Goal: Information Seeking & Learning: Learn about a topic

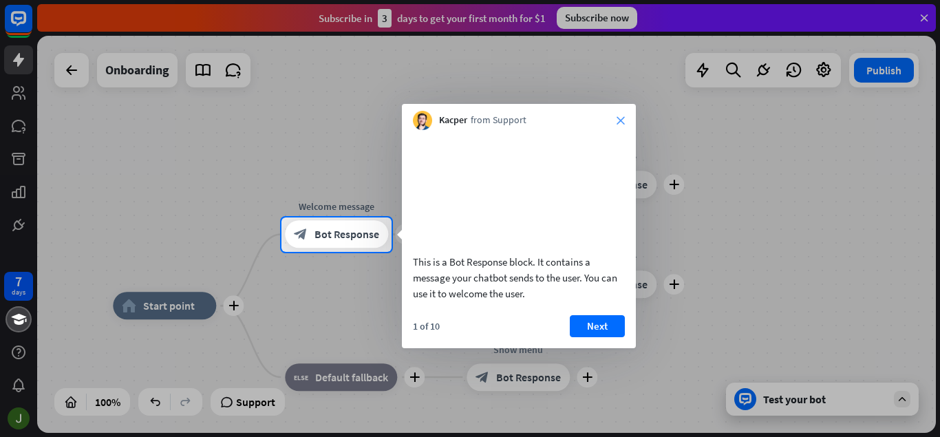
click at [620, 120] on icon "close" at bounding box center [621, 120] width 8 height 8
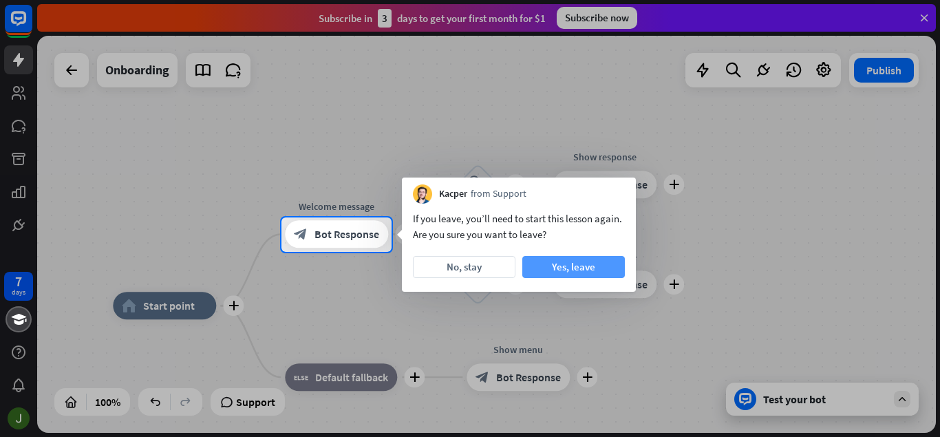
click at [557, 261] on button "Yes, leave" at bounding box center [573, 267] width 103 height 22
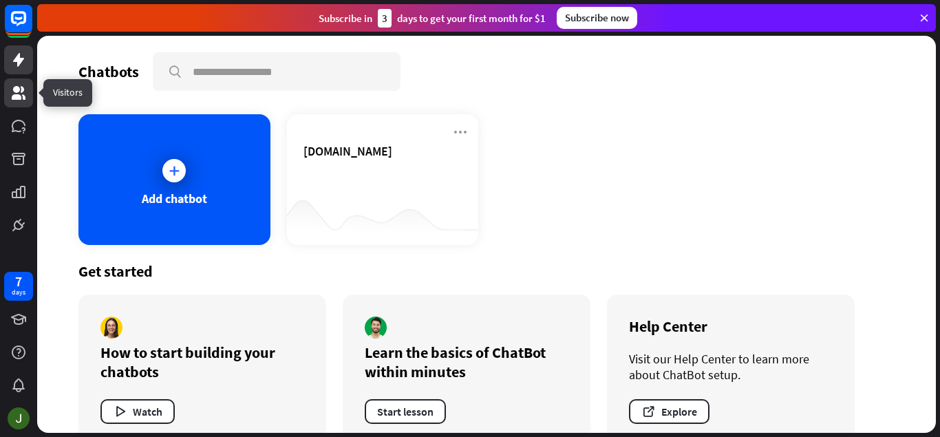
click at [18, 91] on icon at bounding box center [19, 93] width 14 height 14
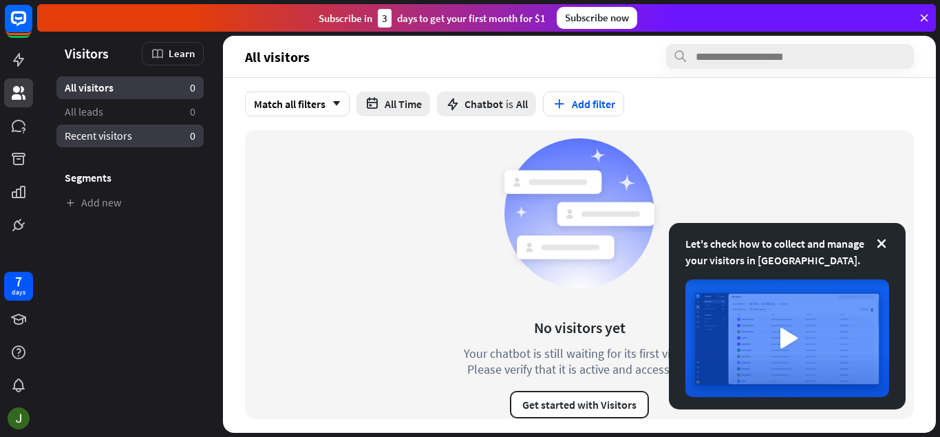
click at [131, 129] on span "Recent visitors" at bounding box center [98, 136] width 67 height 14
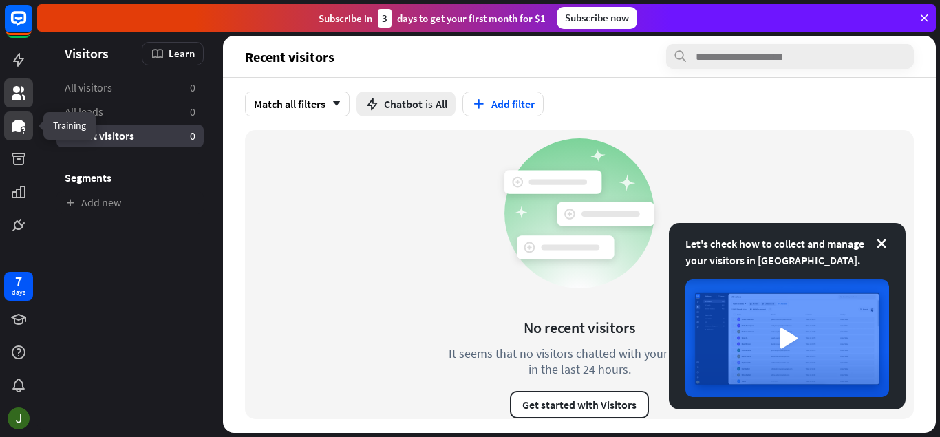
click at [19, 126] on icon at bounding box center [19, 126] width 14 height 12
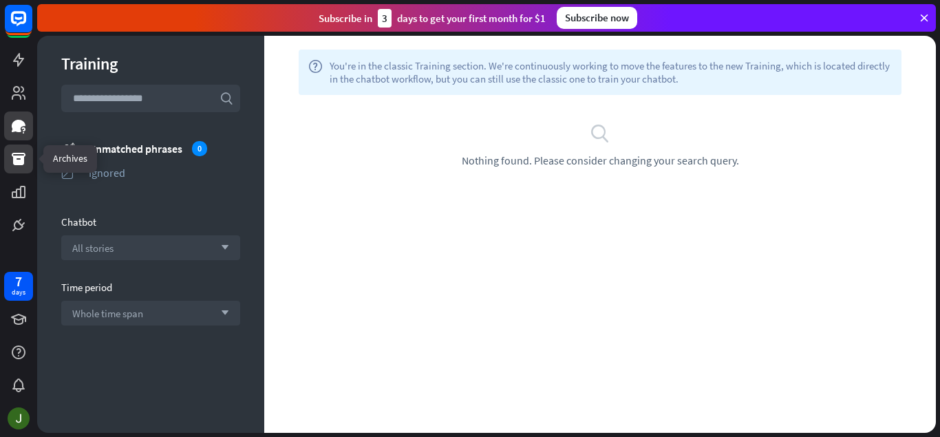
click at [12, 162] on icon at bounding box center [18, 159] width 17 height 17
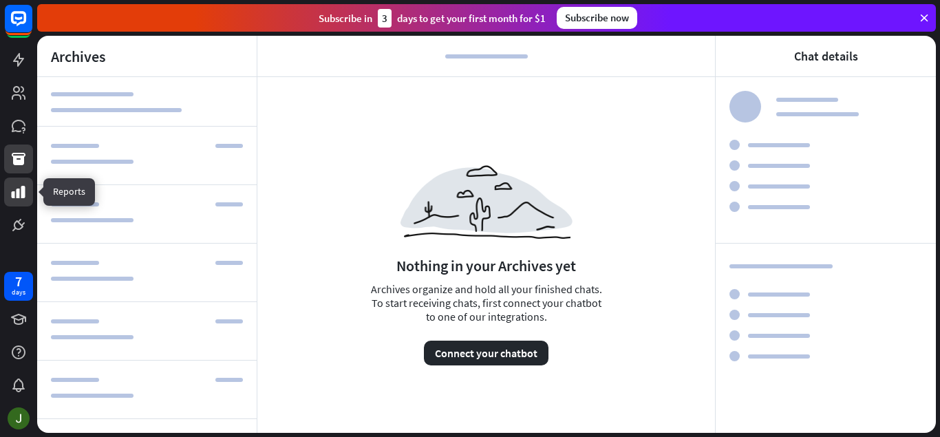
click at [12, 202] on link at bounding box center [18, 192] width 29 height 29
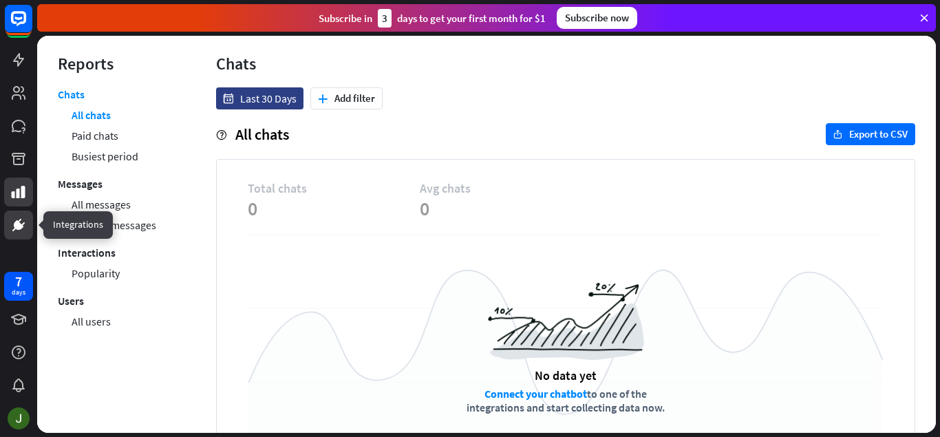
click at [6, 230] on link at bounding box center [18, 225] width 29 height 29
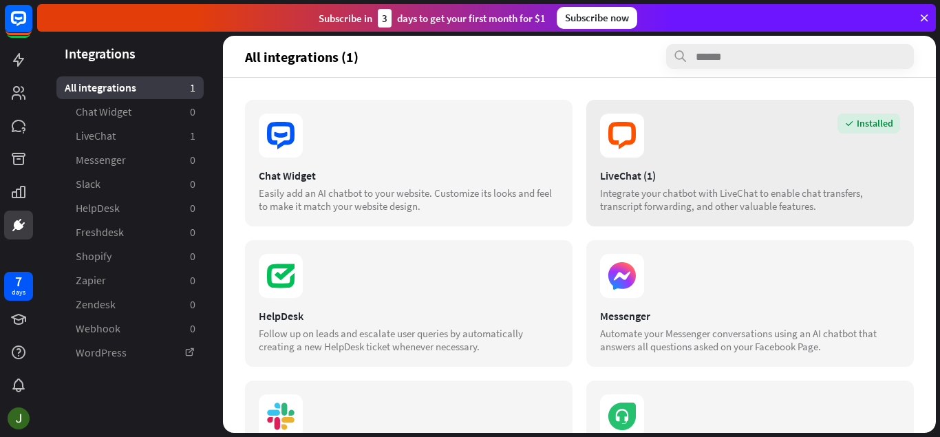
click at [614, 150] on icon at bounding box center [622, 136] width 44 height 44
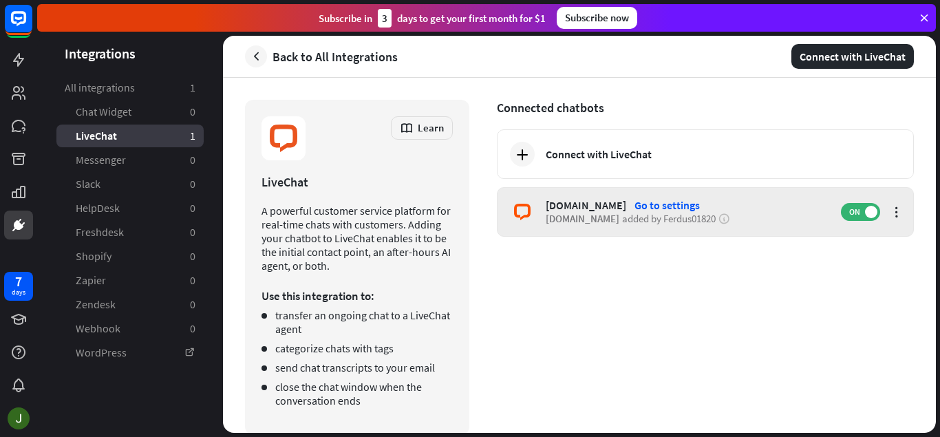
click at [639, 198] on div "Go to settings" at bounding box center [666, 205] width 65 height 14
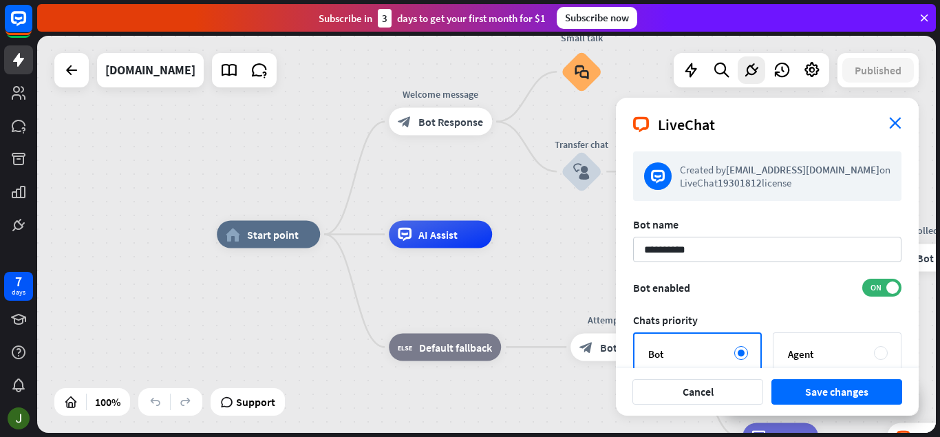
click at [893, 117] on icon "close" at bounding box center [895, 123] width 12 height 12
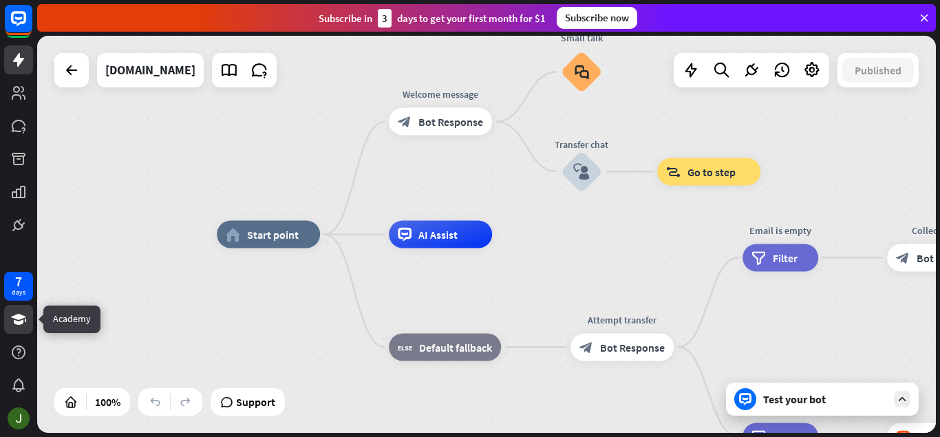
click at [24, 325] on icon at bounding box center [18, 319] width 17 height 17
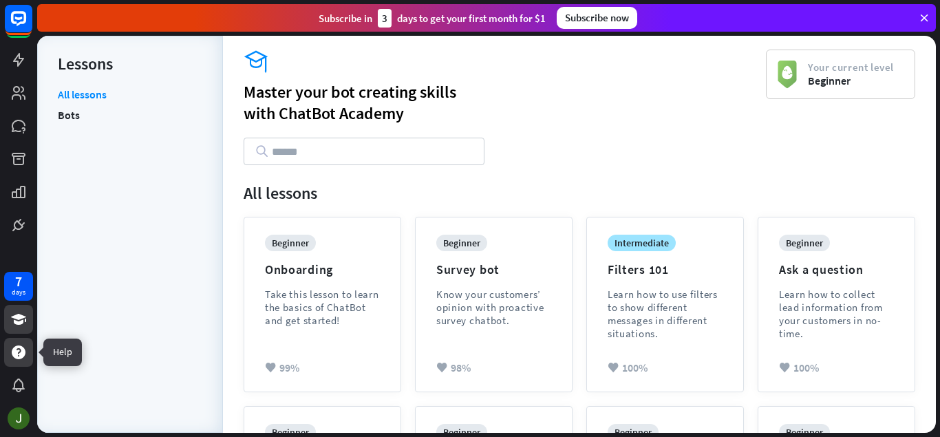
click at [6, 352] on div at bounding box center [18, 352] width 29 height 29
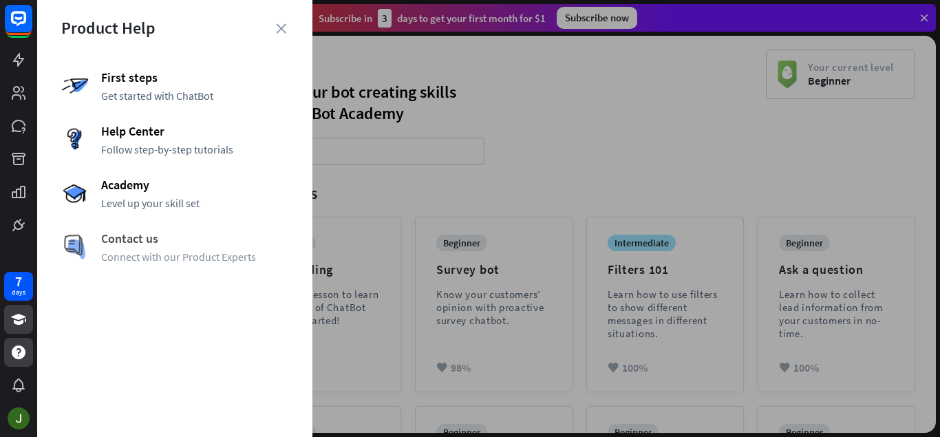
click at [121, 239] on span "Contact us" at bounding box center [194, 239] width 187 height 16
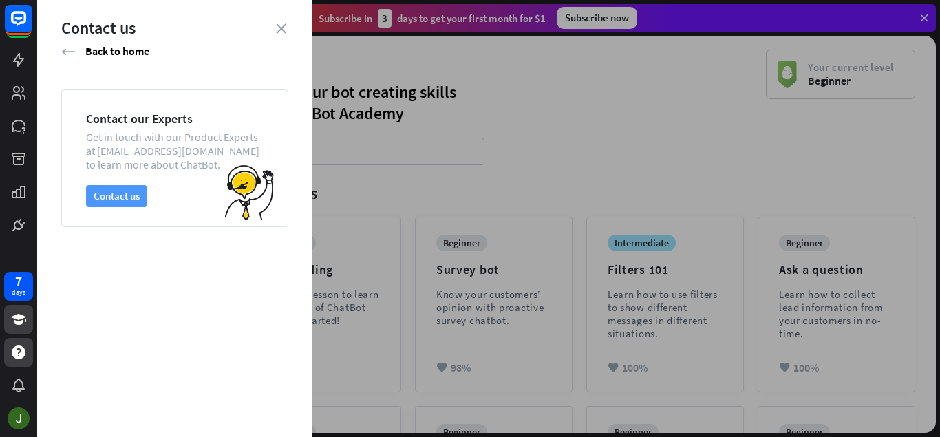
click at [127, 195] on button "Contact us" at bounding box center [116, 196] width 61 height 22
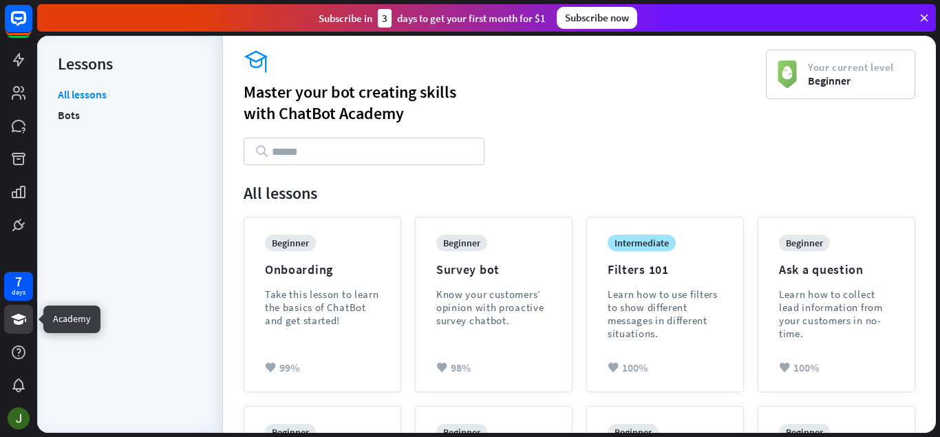
click at [17, 323] on icon at bounding box center [18, 319] width 15 height 11
click at [19, 360] on icon at bounding box center [18, 352] width 17 height 17
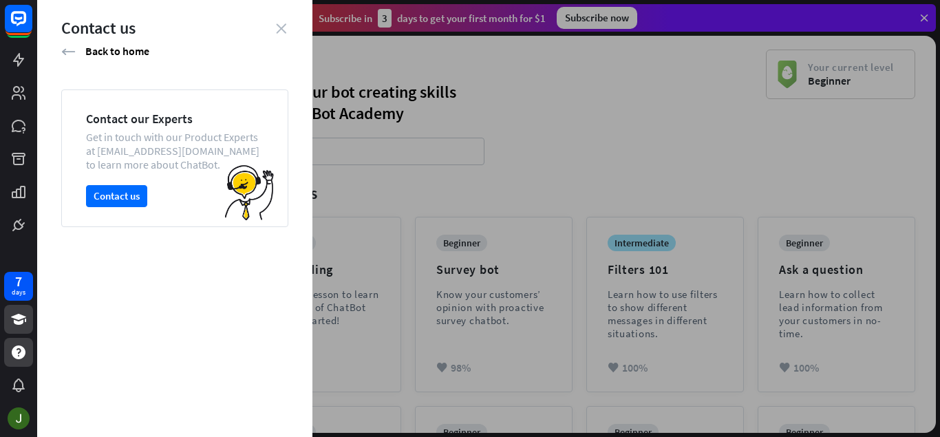
click at [282, 32] on icon "close" at bounding box center [281, 28] width 10 height 10
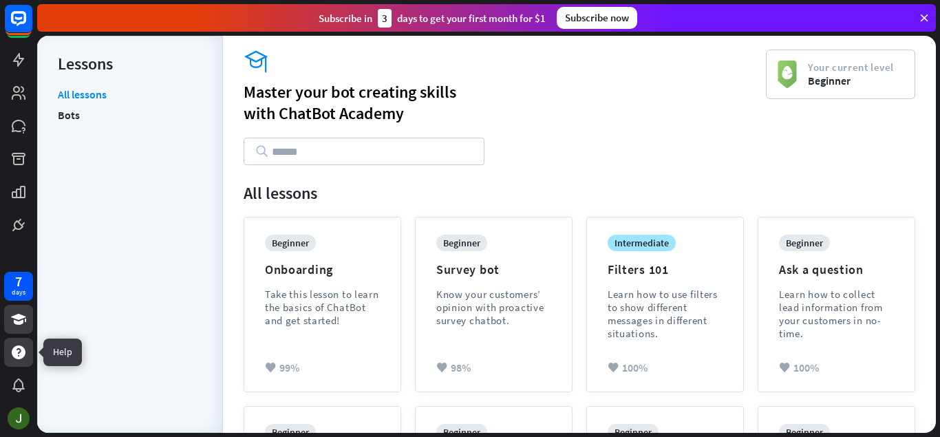
click at [12, 350] on icon at bounding box center [18, 352] width 17 height 17
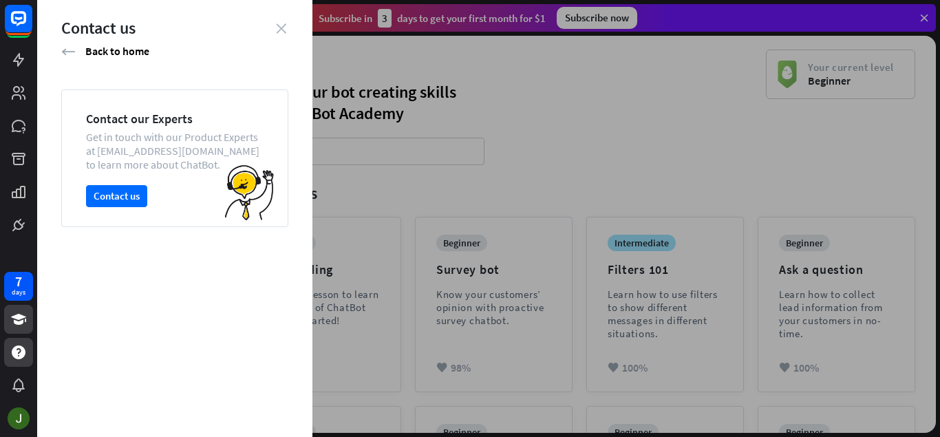
click at [280, 28] on icon "close" at bounding box center [281, 28] width 10 height 10
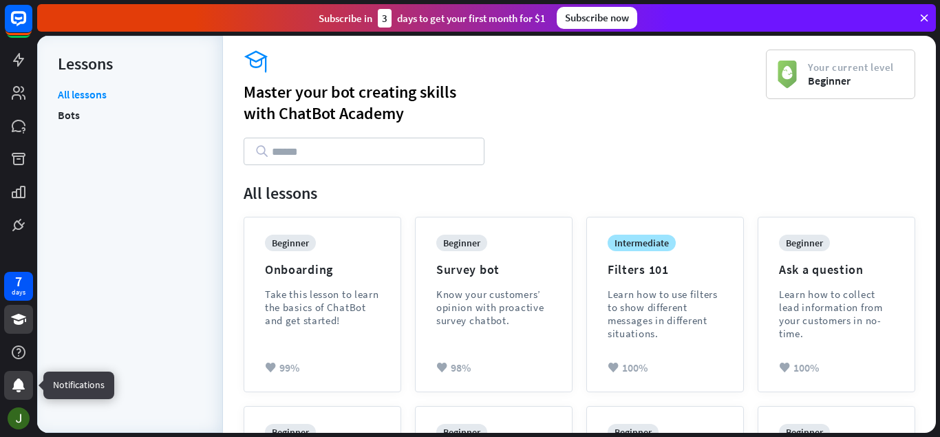
click at [14, 389] on icon at bounding box center [18, 385] width 12 height 14
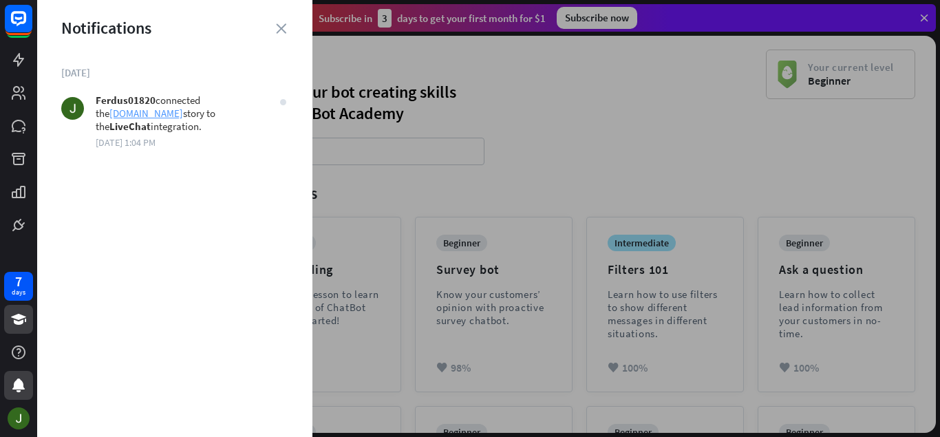
click at [136, 117] on link "[DOMAIN_NAME]" at bounding box center [146, 113] width 74 height 13
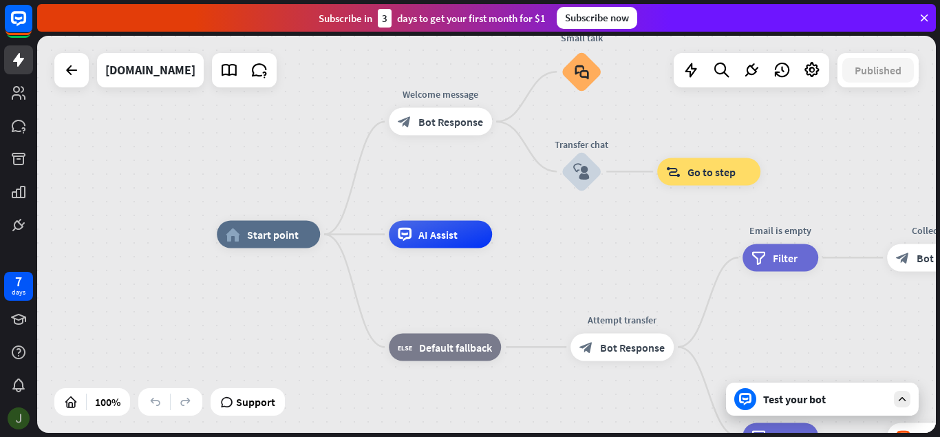
click at [13, 423] on img at bounding box center [19, 418] width 22 height 22
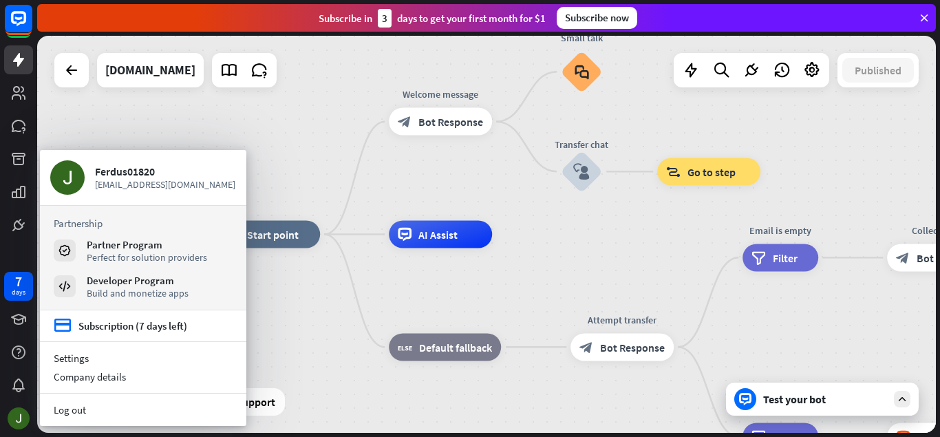
click at [296, 100] on div "home_2 Start point Welcome message block_bot_response Bot Response Small talk b…" at bounding box center [486, 234] width 899 height 397
